Goal: Information Seeking & Learning: Learn about a topic

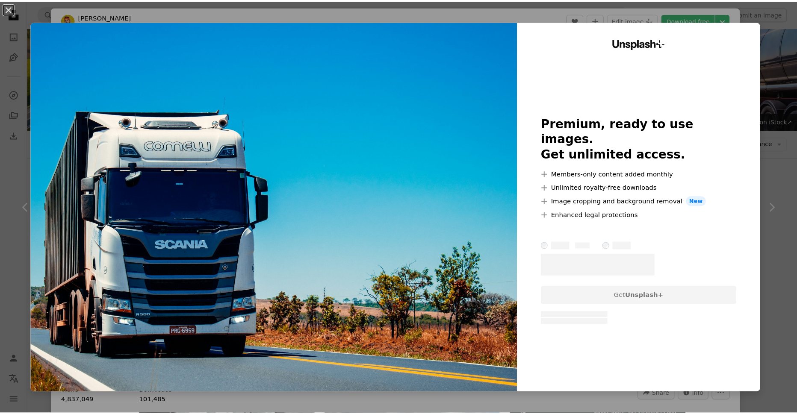
scroll to position [385, 0]
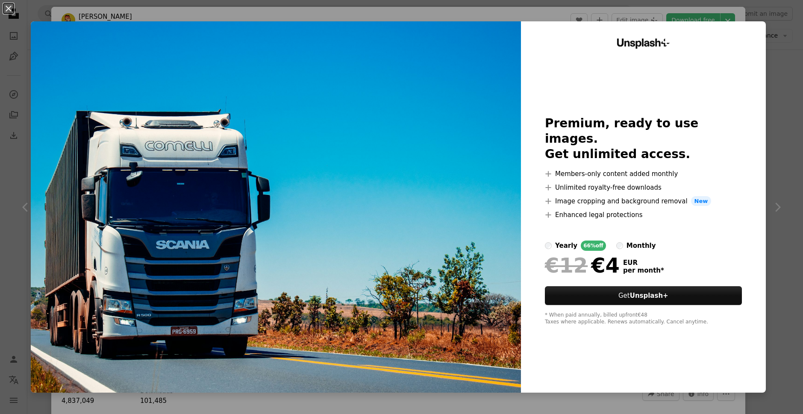
click at [501, 10] on div "An X shape Unsplash+ Premium, ready to use images. Get unlimited access. A plus…" at bounding box center [401, 207] width 803 height 414
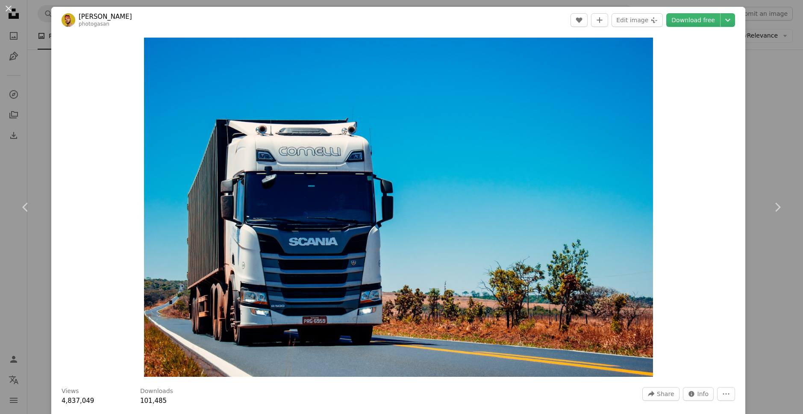
click at [20, 37] on div "An X shape Chevron left Chevron right [PERSON_NAME] photogasan A heart A plus s…" at bounding box center [401, 207] width 803 height 414
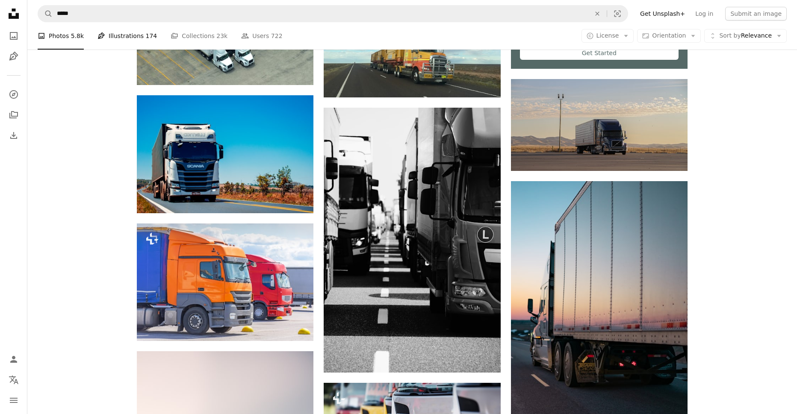
click at [104, 38] on link "Pen Tool Illustrations 174" at bounding box center [126, 35] width 59 height 27
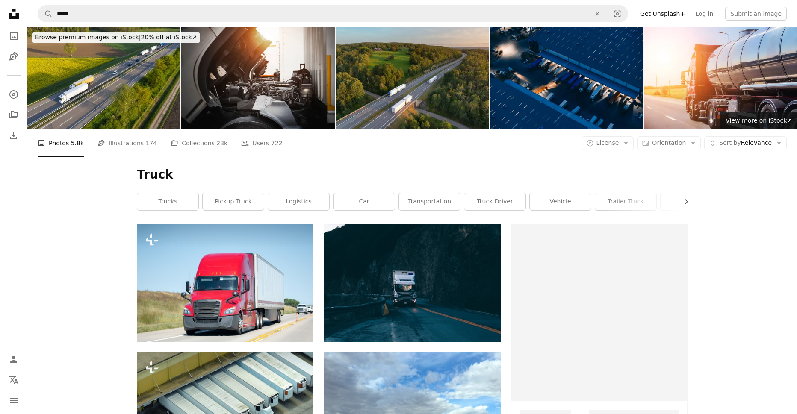
scroll to position [385, 0]
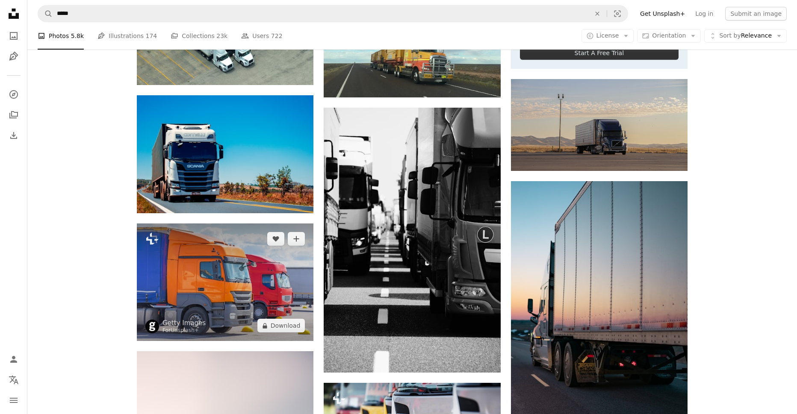
click at [254, 276] on img at bounding box center [225, 283] width 177 height 118
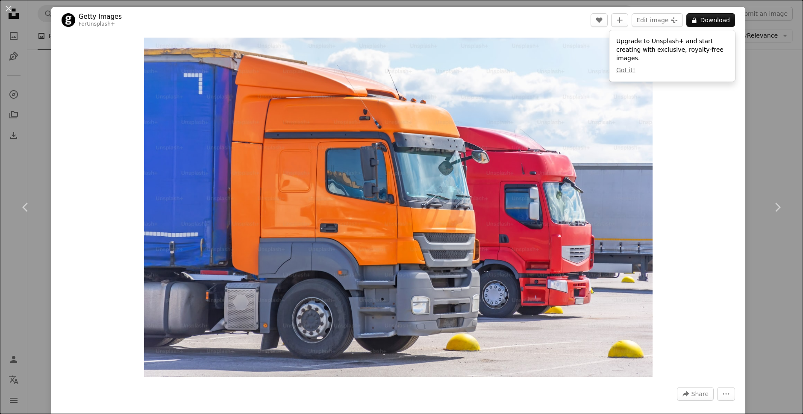
click at [33, 87] on div "An X shape Chevron left Chevron right Getty Images For Unsplash+ A heart A plus…" at bounding box center [401, 207] width 803 height 414
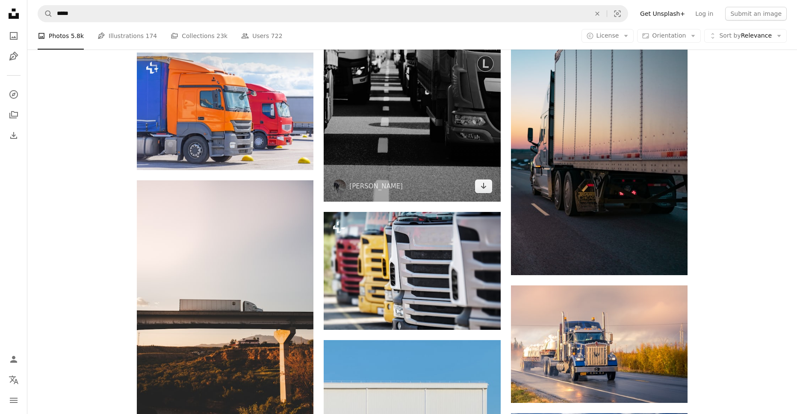
scroll to position [598, 0]
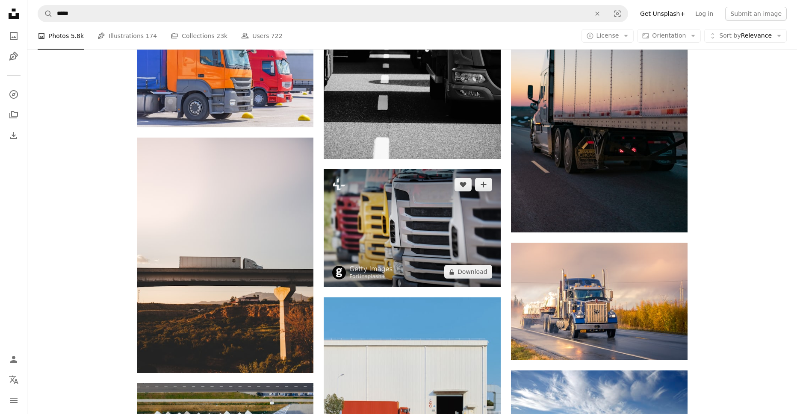
click at [368, 229] on img at bounding box center [412, 228] width 177 height 118
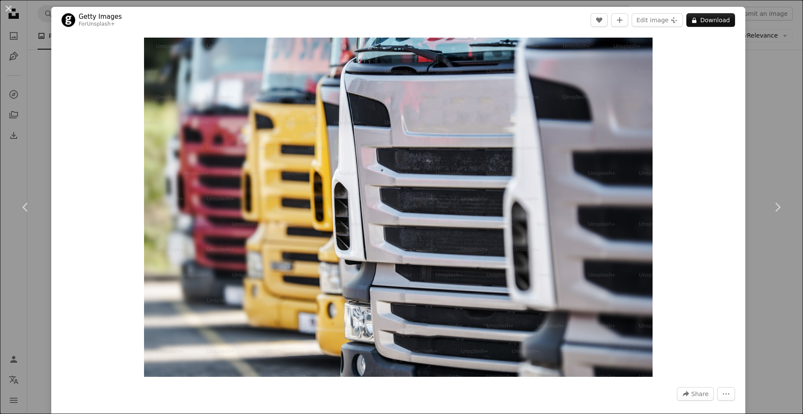
click at [41, 135] on div "An X shape Chevron left Chevron right Getty Images For Unsplash+ A heart A plus…" at bounding box center [401, 207] width 803 height 414
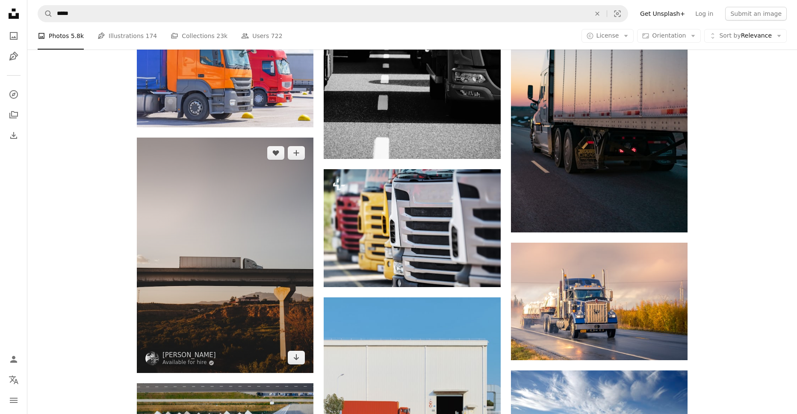
click at [224, 177] on img at bounding box center [225, 255] width 177 height 235
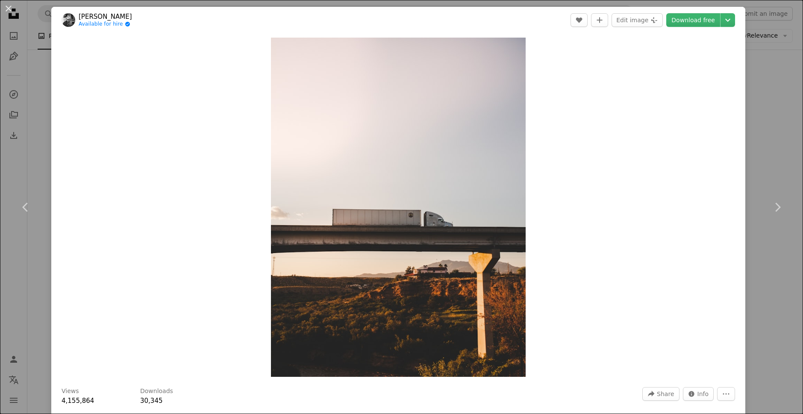
click at [34, 126] on div "An X shape Chevron left Chevron right [PERSON_NAME] Available for hire A checkm…" at bounding box center [401, 207] width 803 height 414
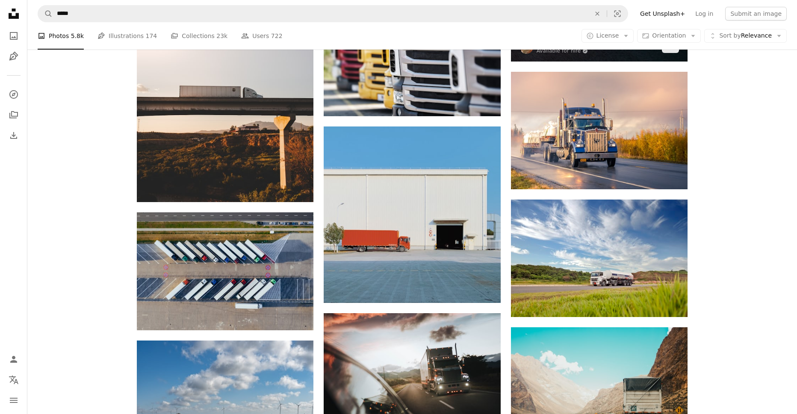
scroll to position [812, 0]
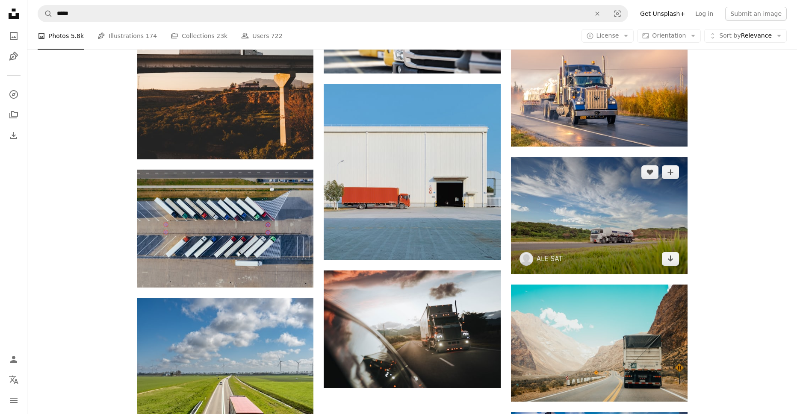
click at [576, 218] on img at bounding box center [599, 216] width 177 height 118
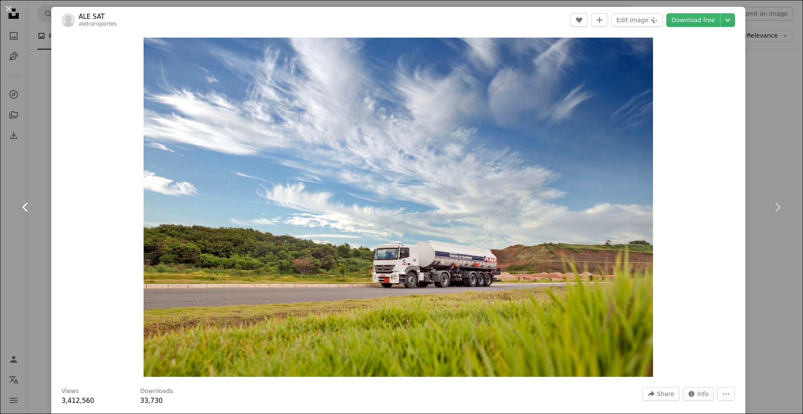
click at [36, 177] on link "Chevron left" at bounding box center [25, 207] width 51 height 82
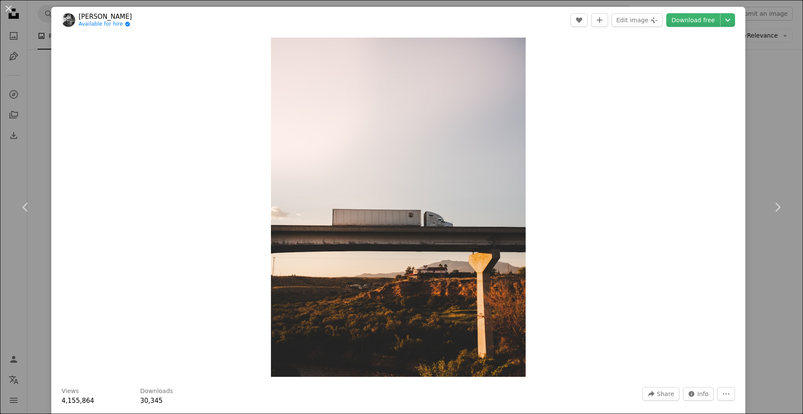
click at [758, 40] on div "An X shape Chevron left Chevron right [PERSON_NAME] Available for hire A checkm…" at bounding box center [401, 207] width 803 height 414
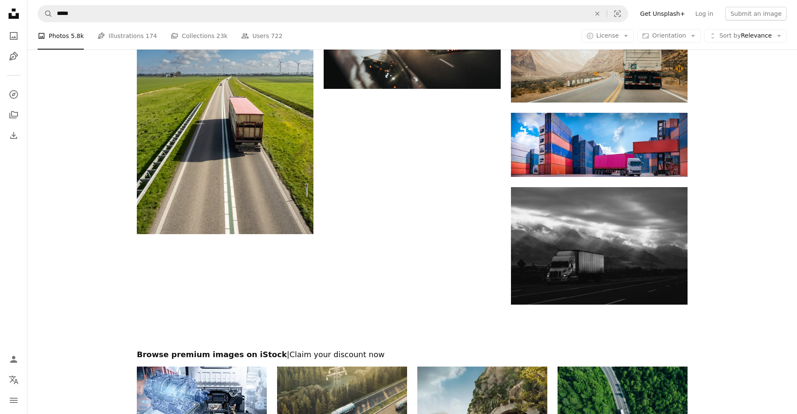
scroll to position [1154, 0]
